Goal: Information Seeking & Learning: Learn about a topic

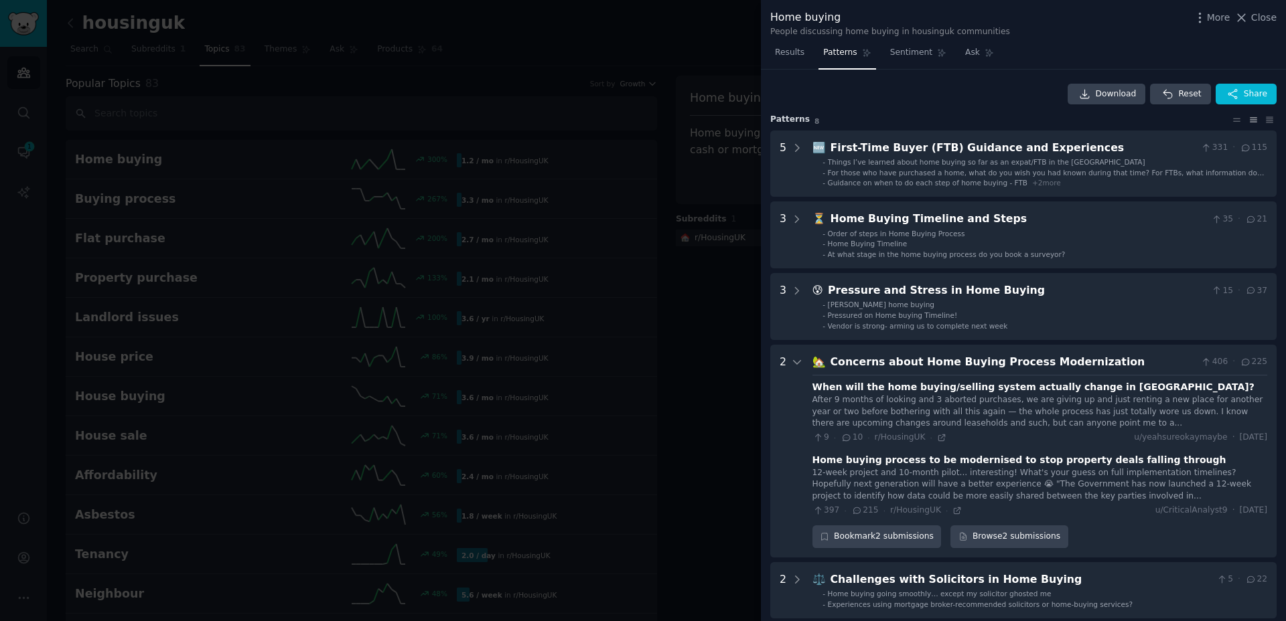
scroll to position [562, 0]
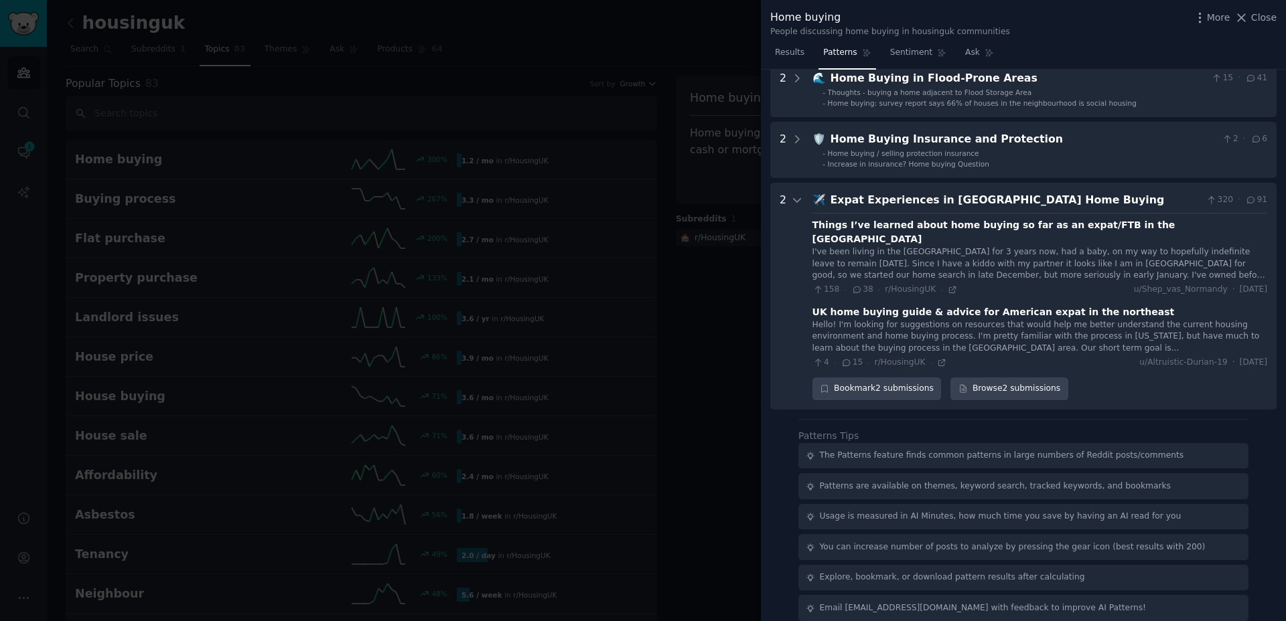
click at [891, 429] on div "Patterns Tips The Patterns feature finds common patterns in large numbers of Re…" at bounding box center [1023, 525] width 450 height 192
click at [907, 450] on div "The Patterns feature finds common patterns in large numbers of Reddit posts/com…" at bounding box center [1002, 456] width 364 height 12
click at [962, 450] on div "The Patterns feature finds common patterns in large numbers of Reddit posts/com…" at bounding box center [1002, 456] width 364 height 12
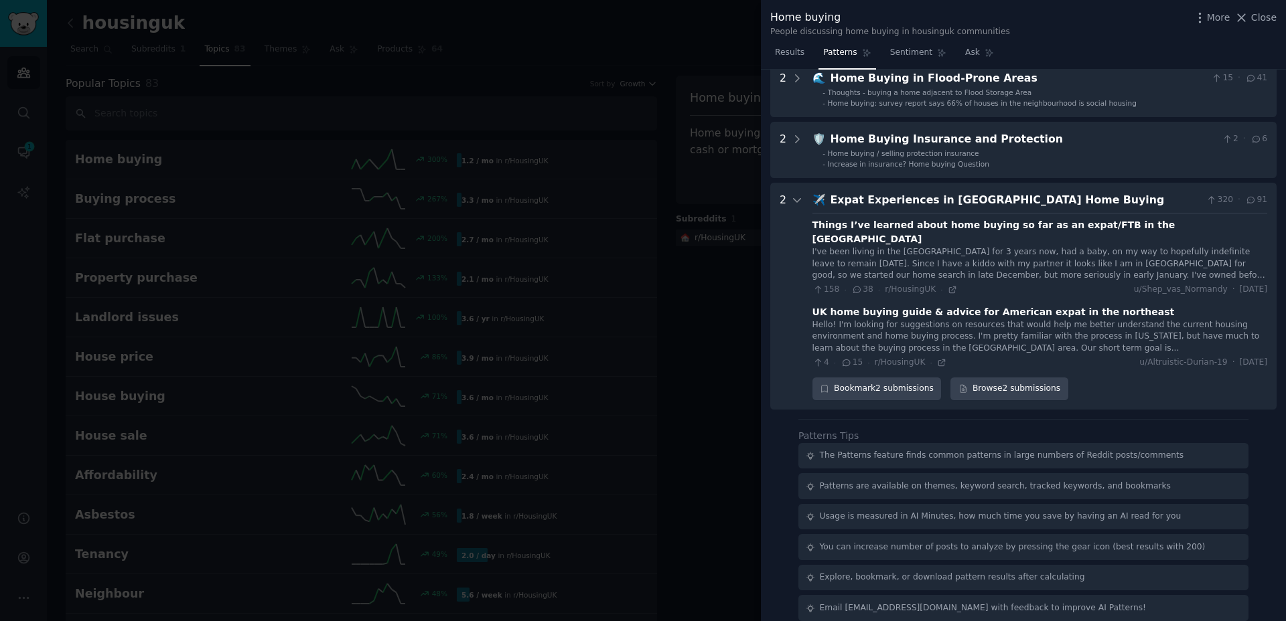
click at [860, 450] on div "The Patterns feature finds common patterns in large numbers of Reddit posts/com…" at bounding box center [1002, 456] width 364 height 12
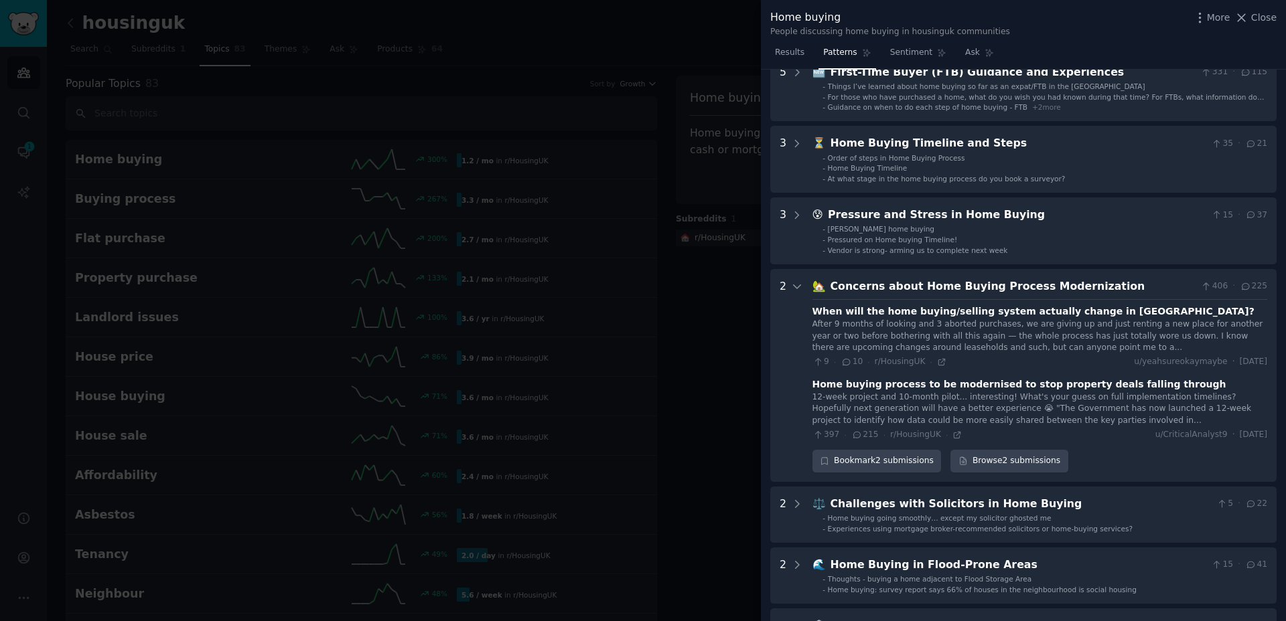
scroll to position [0, 0]
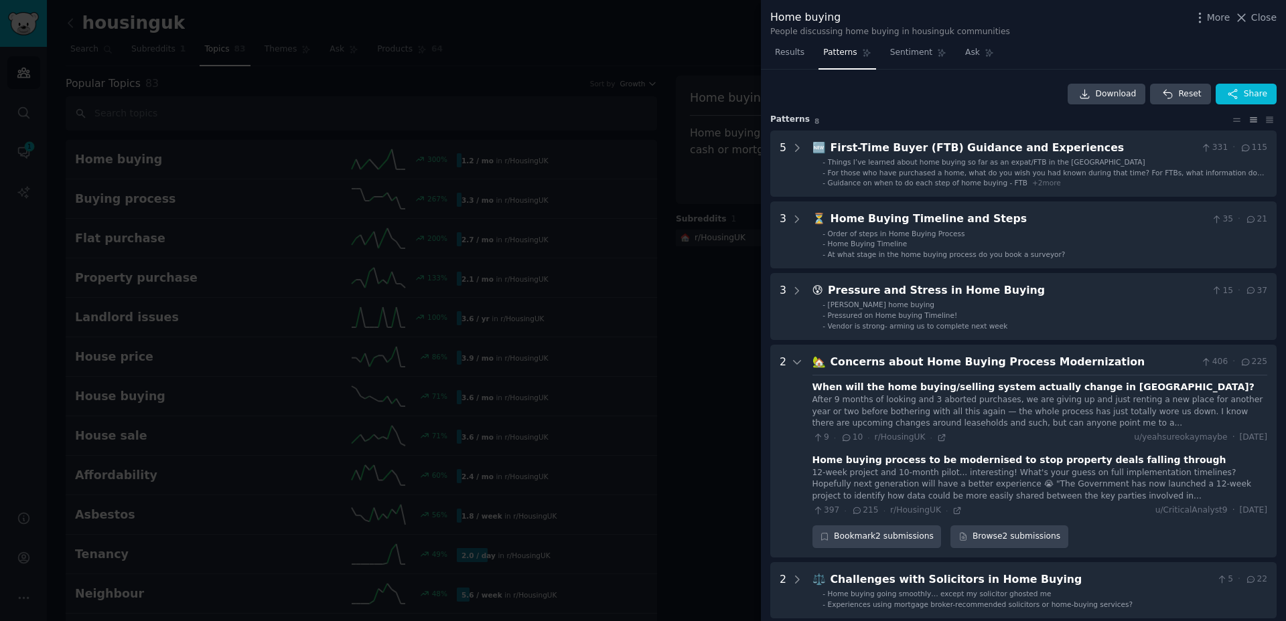
click at [789, 364] on div "2" at bounding box center [790, 451] width 23 height 194
click at [794, 360] on icon at bounding box center [797, 362] width 12 height 12
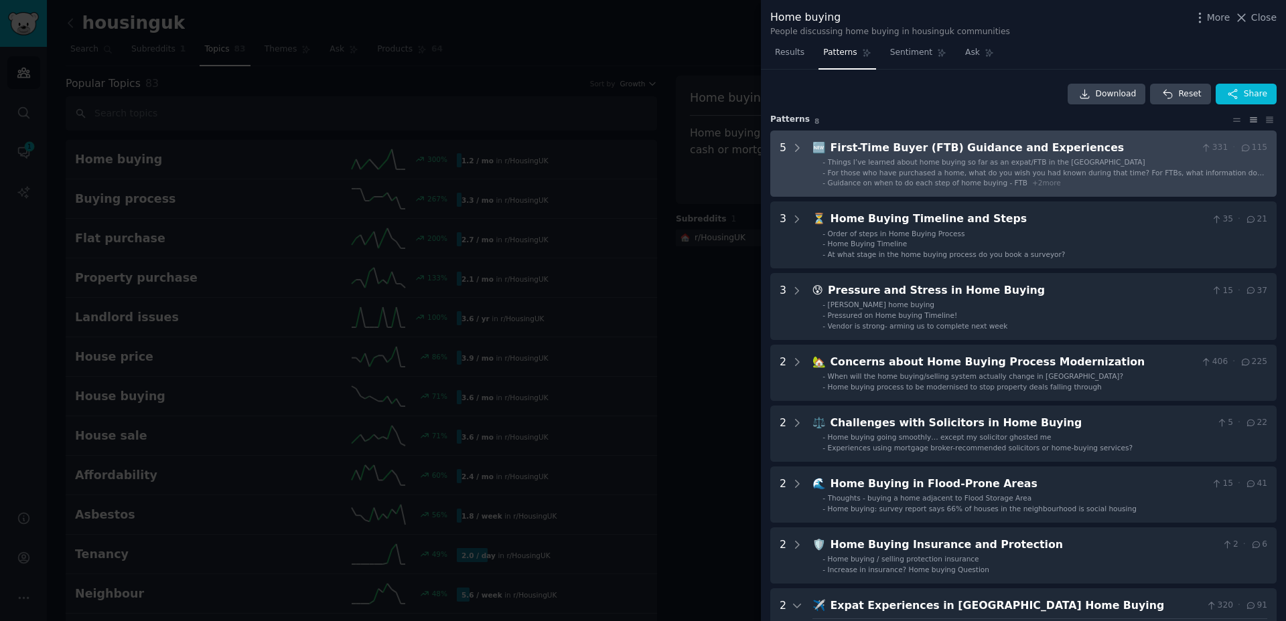
click at [946, 163] on span "Things I’ve learned about home buying so far as an expat/FTB in the [GEOGRAPHIC…" at bounding box center [986, 162] width 317 height 8
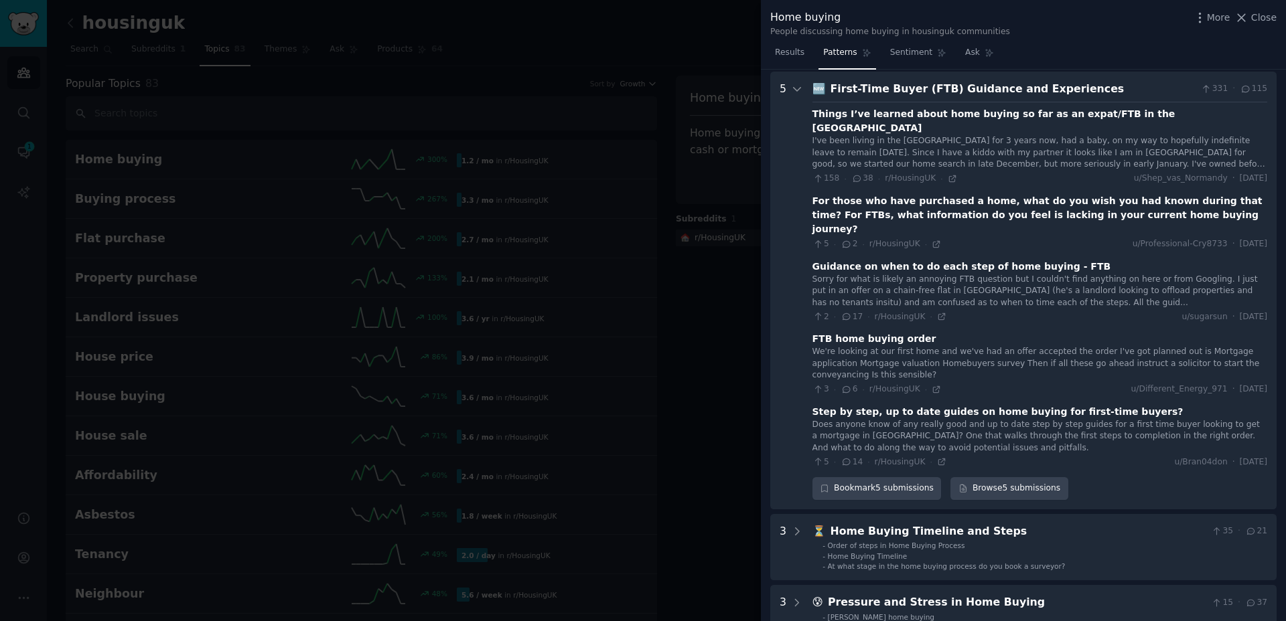
scroll to position [61, 0]
click at [1001, 111] on div "Things I’ve learned about home buying so far as an expat/FTB in the [GEOGRAPHIC…" at bounding box center [1039, 119] width 455 height 28
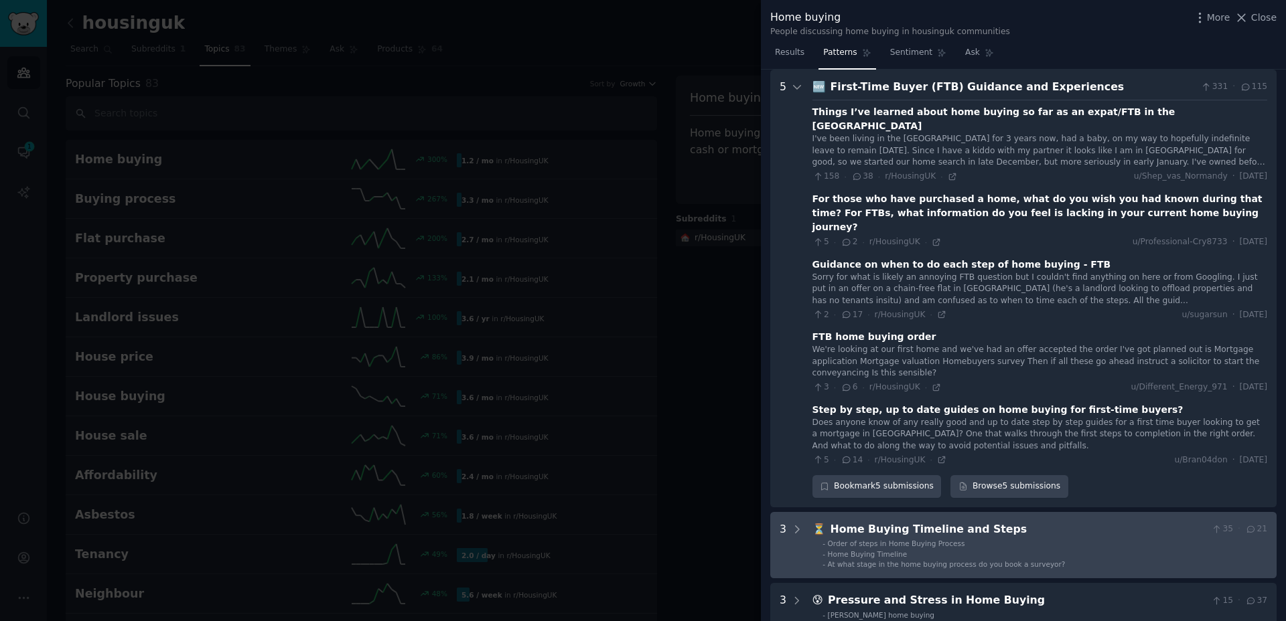
click at [921, 522] on div "Home Buying Timeline and Steps" at bounding box center [1018, 530] width 376 height 17
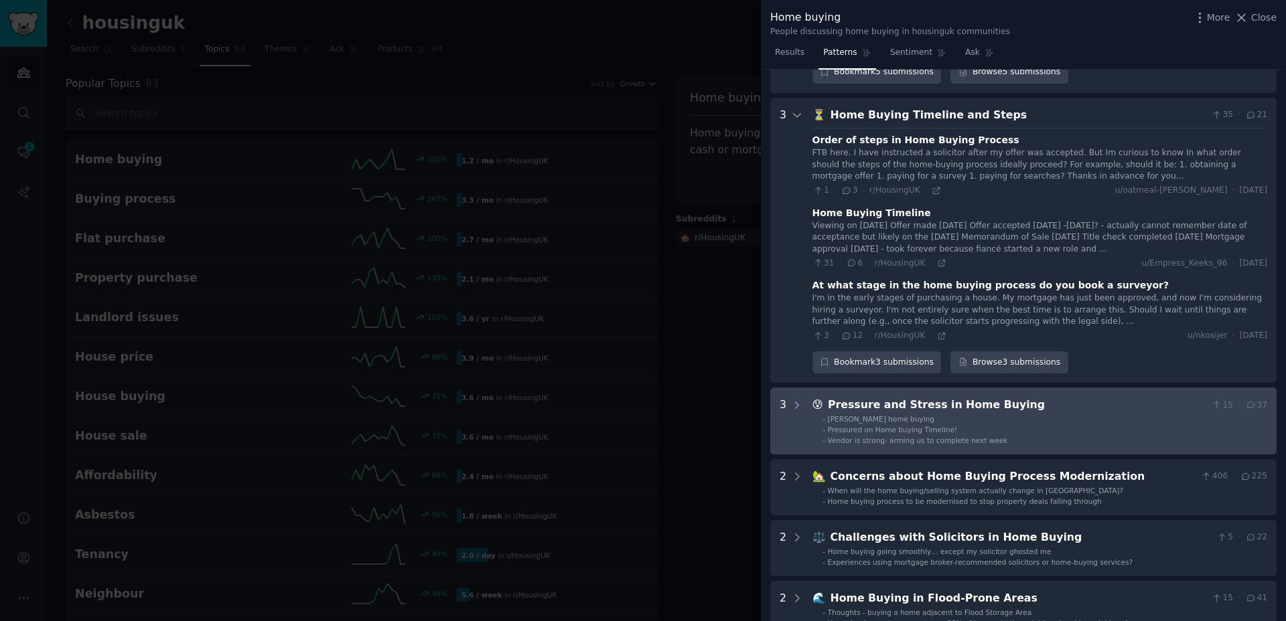
click at [892, 397] on div "Pressure and Stress in Home Buying" at bounding box center [1017, 405] width 378 height 17
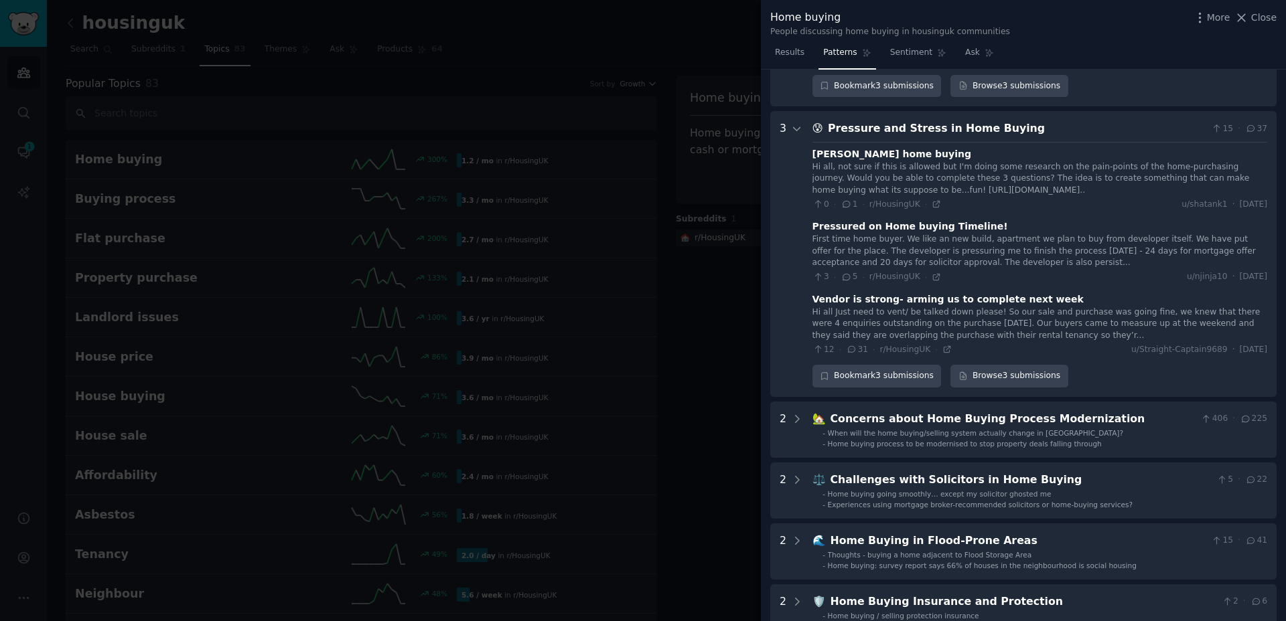
scroll to position [710, 0]
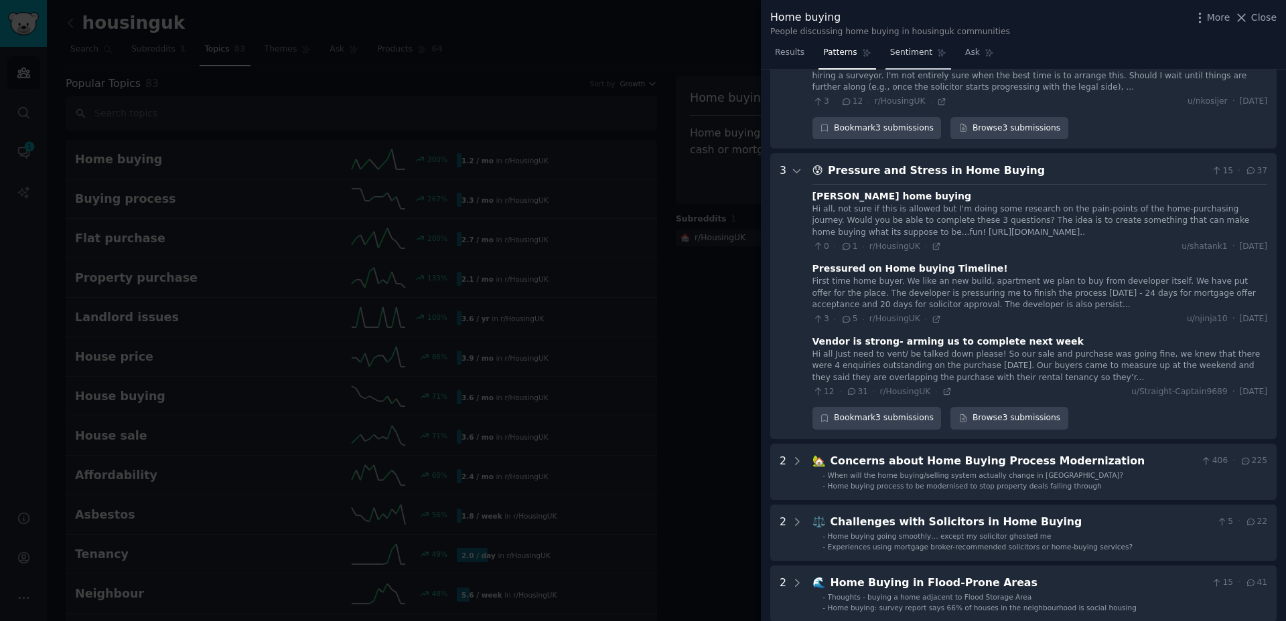
click at [927, 54] on span "Sentiment" at bounding box center [911, 53] width 42 height 12
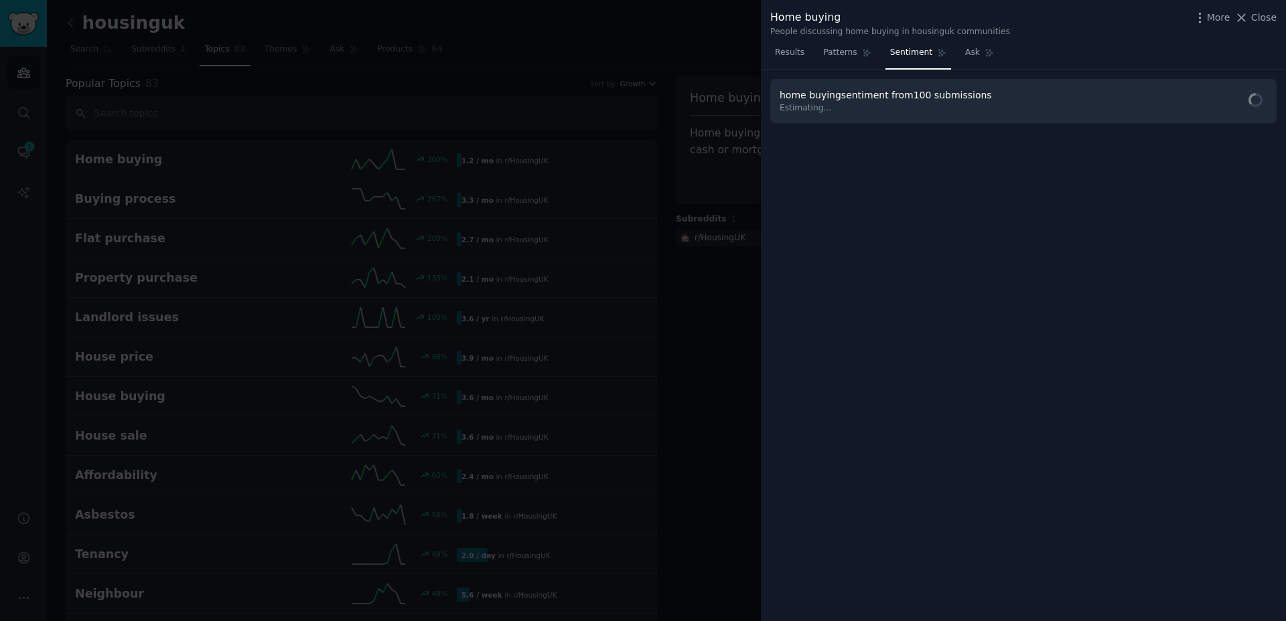
click at [701, 322] on div at bounding box center [643, 310] width 1286 height 621
